Goal: Book appointment/travel/reservation

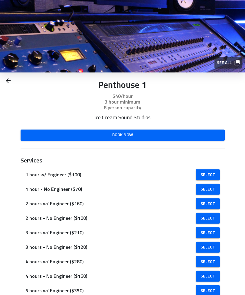
click at [229, 50] on img at bounding box center [122, 36] width 245 height 73
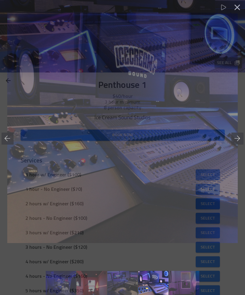
click at [231, 64] on img at bounding box center [122, 128] width 230 height 230
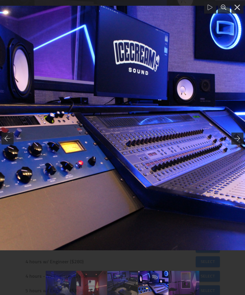
click at [131, 283] on link at bounding box center [122, 283] width 30 height 24
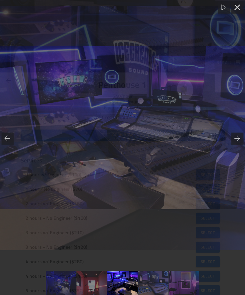
click at [95, 286] on link at bounding box center [91, 283] width 30 height 24
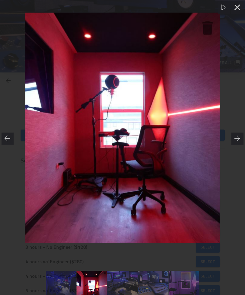
click at [70, 284] on link at bounding box center [61, 283] width 30 height 24
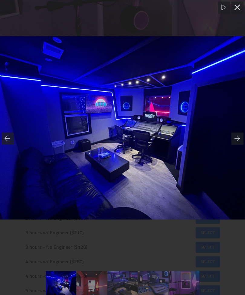
click at [95, 286] on link at bounding box center [91, 283] width 30 height 24
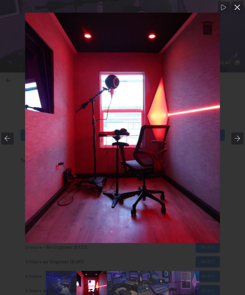
click at [74, 285] on link at bounding box center [61, 283] width 30 height 24
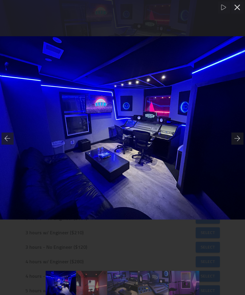
click at [96, 9] on div at bounding box center [122, 128] width 245 height 256
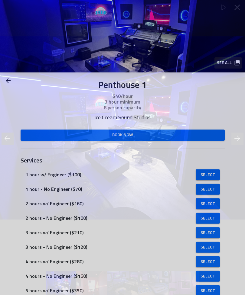
click at [91, 3] on img at bounding box center [122, 36] width 245 height 73
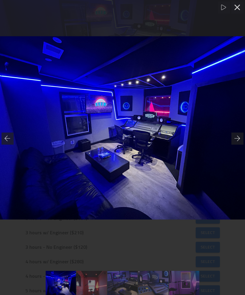
click at [242, 9] on div at bounding box center [237, 8] width 12 height 12
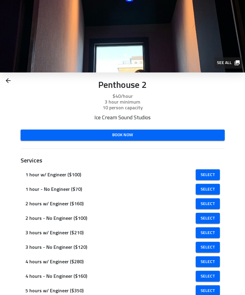
click at [155, 35] on img at bounding box center [122, 36] width 245 height 73
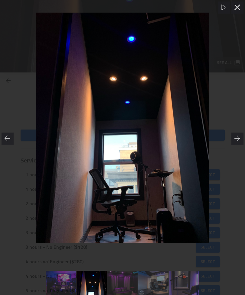
click at [240, 140] on div at bounding box center [237, 139] width 12 height 12
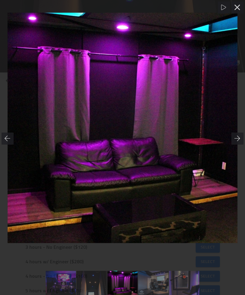
click at [236, 144] on div at bounding box center [237, 139] width 12 height 12
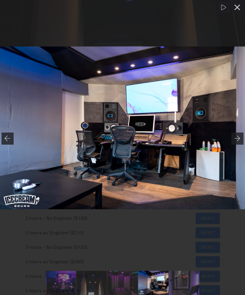
click at [236, 137] on icon at bounding box center [237, 139] width 6 height 6
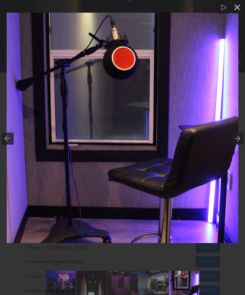
click at [234, 136] on div at bounding box center [237, 139] width 12 height 12
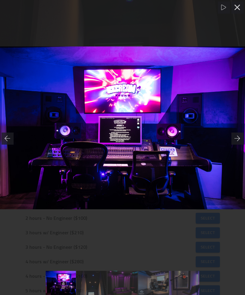
click at [233, 136] on div at bounding box center [237, 139] width 12 height 12
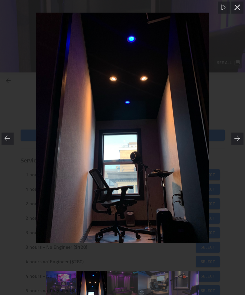
click at [26, 78] on div at bounding box center [122, 128] width 245 height 230
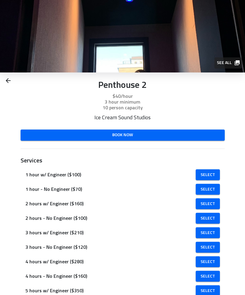
click at [232, 60] on span "See all" at bounding box center [228, 63] width 22 height 8
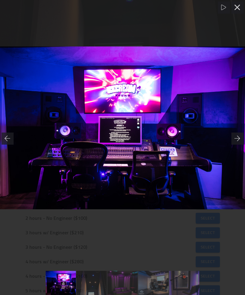
click at [109, 276] on link at bounding box center [122, 283] width 30 height 24
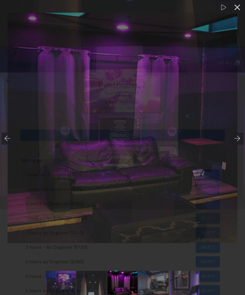
click at [100, 285] on link at bounding box center [91, 283] width 30 height 24
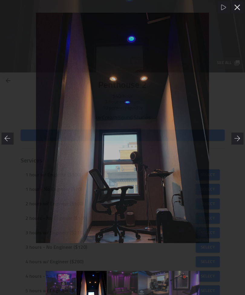
click at [122, 283] on link at bounding box center [122, 283] width 30 height 24
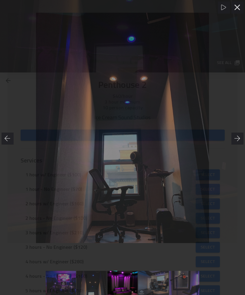
click at [145, 284] on link at bounding box center [153, 283] width 30 height 24
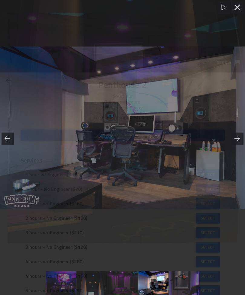
click at [168, 284] on link at bounding box center [153, 283] width 30 height 24
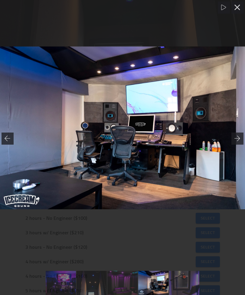
click at [168, 287] on link at bounding box center [153, 283] width 30 height 24
click at [236, 6] on icon at bounding box center [236, 7] width 5 height 5
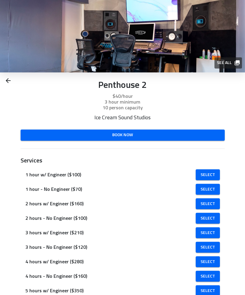
click at [194, 130] on link "Book Now" at bounding box center [123, 135] width 204 height 11
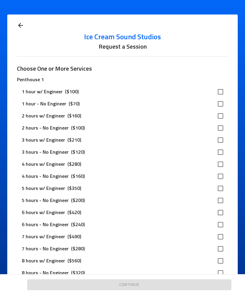
click at [17, 26] on icon at bounding box center [20, 25] width 7 height 7
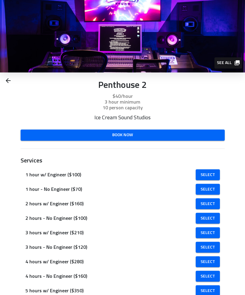
click at [17, 22] on img at bounding box center [122, 36] width 245 height 73
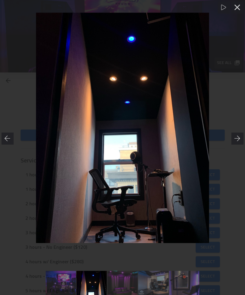
click at [238, 9] on icon at bounding box center [237, 8] width 6 height 6
